Goal: Use online tool/utility

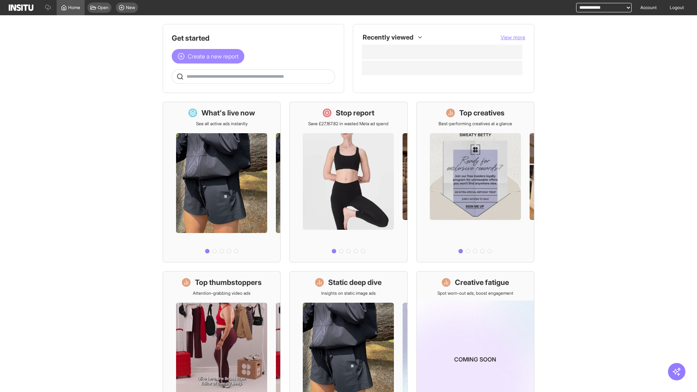
click at [210, 56] on span "Create a new report" at bounding box center [213, 56] width 51 height 9
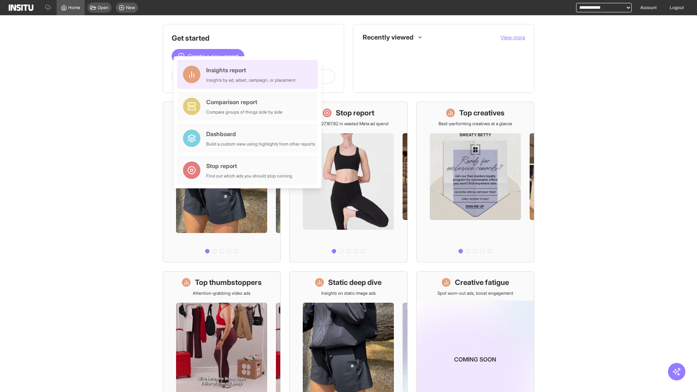
click at [249, 74] on div "Insights report Insights by ad, adset, campaign, or placement" at bounding box center [250, 74] width 89 height 17
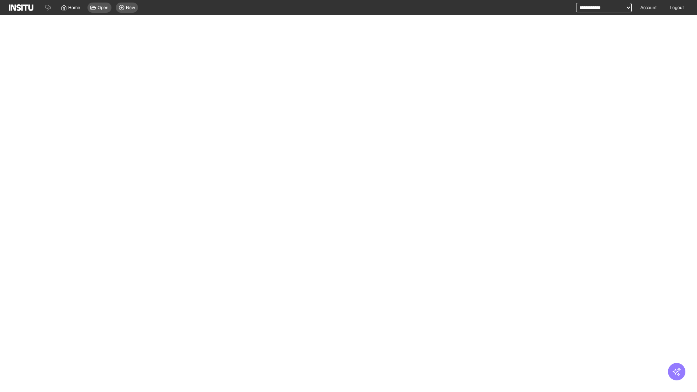
select select "**"
